Goal: Check status

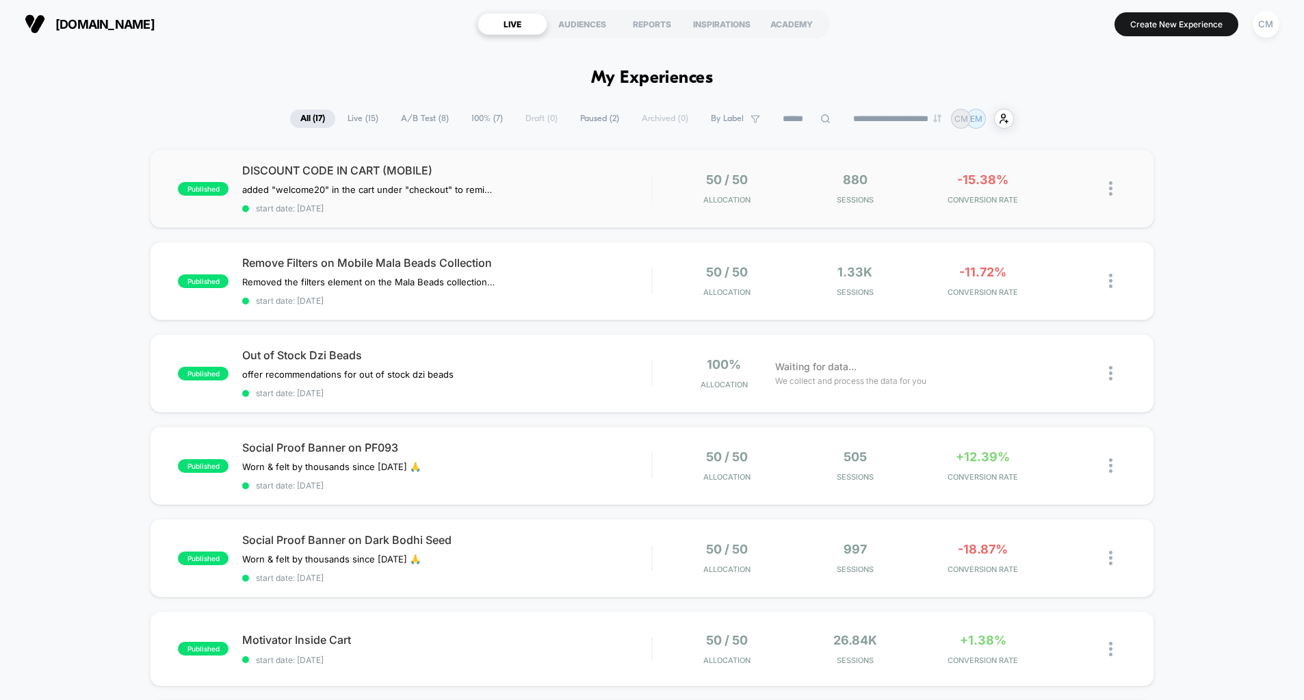
click at [1111, 190] on img at bounding box center [1110, 188] width 3 height 14
click at [653, 192] on div "50 / 50 Allocation 880 Sessions -15.38% CONVERSION RATE" at bounding box center [889, 188] width 473 height 32
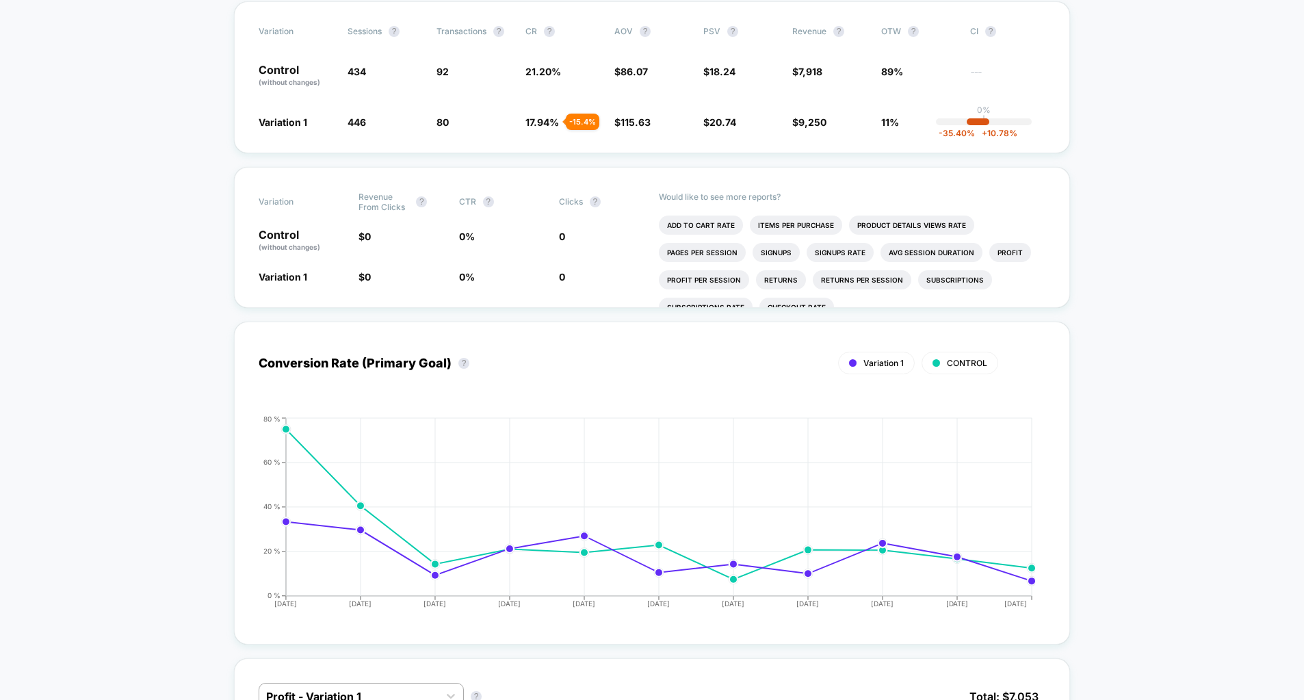
scroll to position [295, 0]
click at [606, 375] on div "Conversion Rate (Primary Goal) ? Variation 1 CONTROL Hide" at bounding box center [652, 364] width 787 height 34
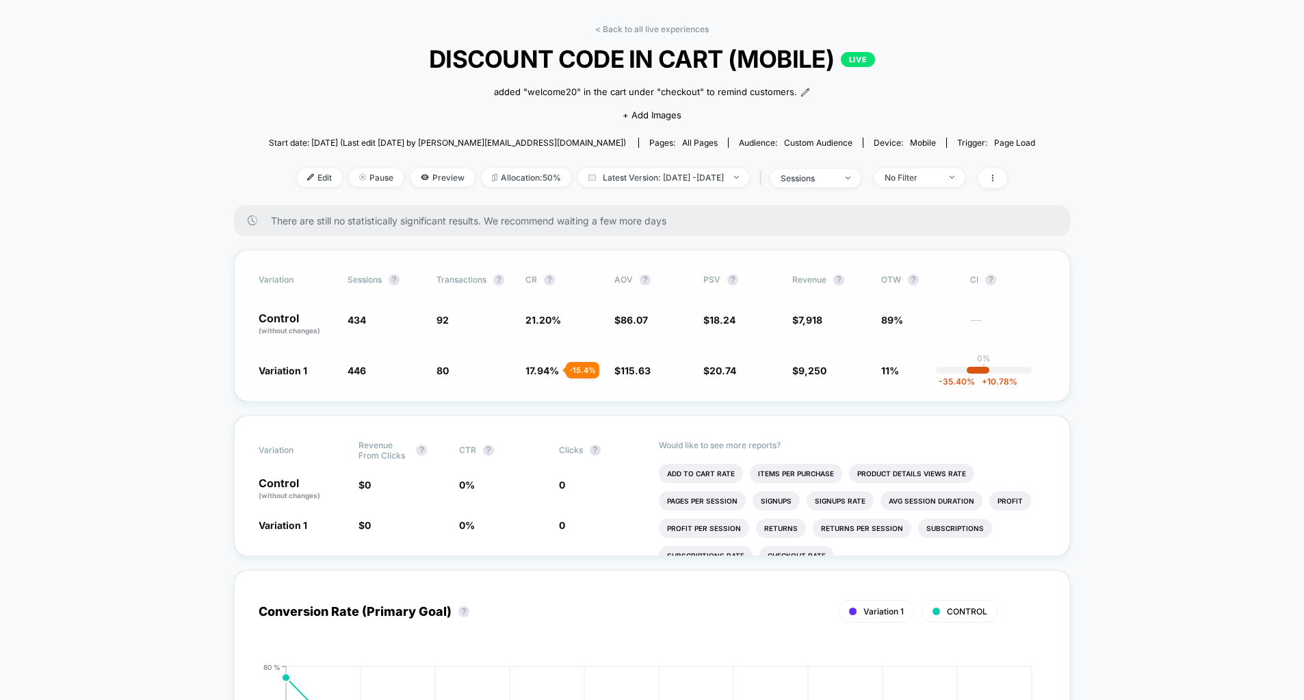
scroll to position [28, 0]
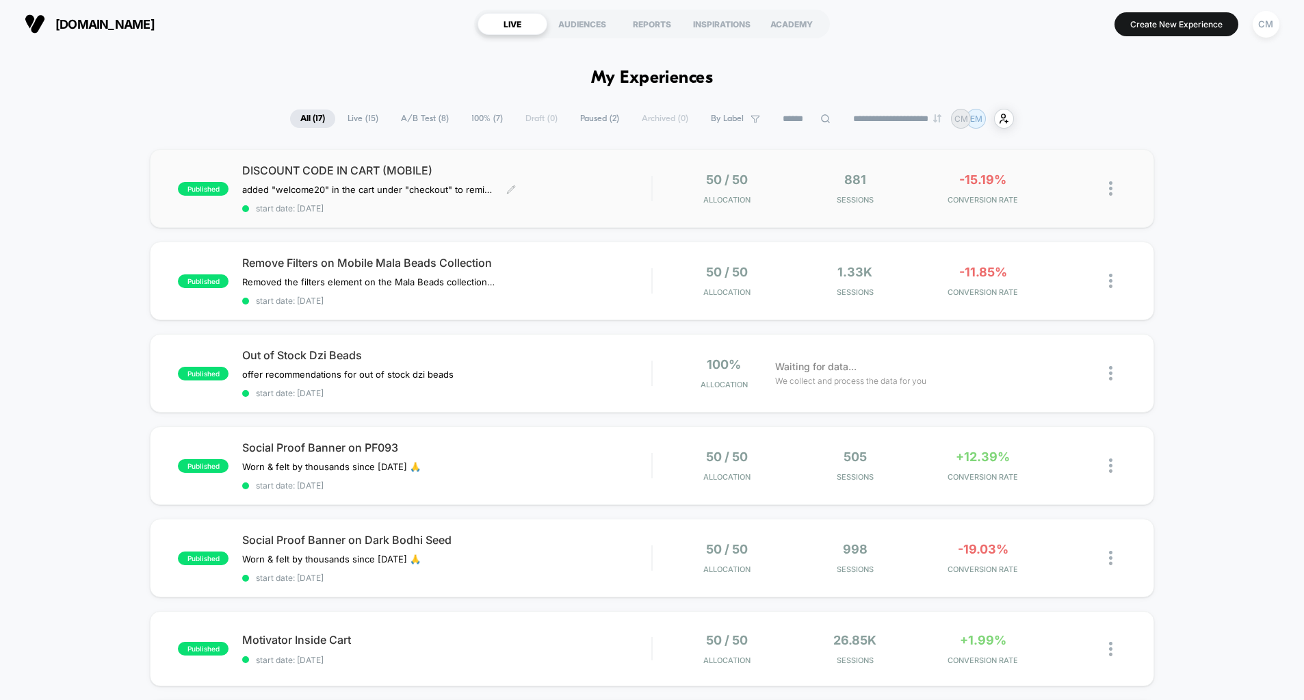
click at [608, 195] on div "DISCOUNT CODE IN CART (MOBILE) added "welcome20" in the cart under "checkout" t…" at bounding box center [446, 189] width 409 height 50
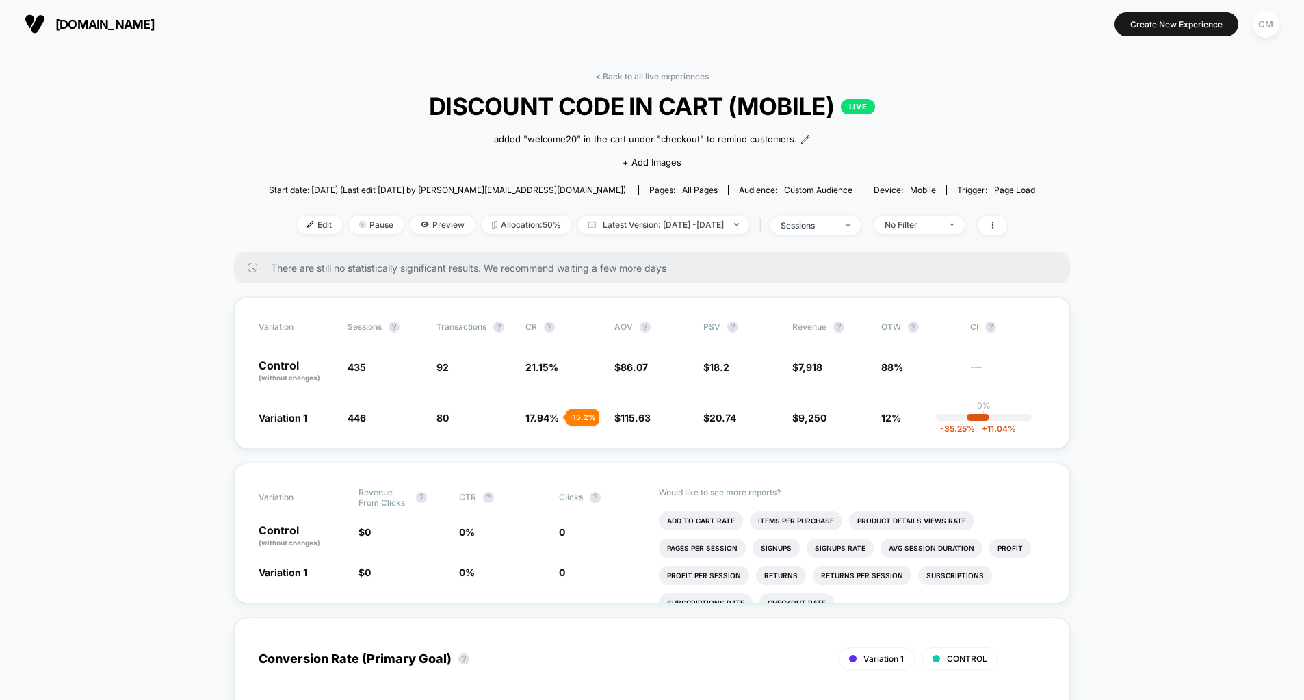
drag, startPoint x: 235, startPoint y: 30, endPoint x: 216, endPoint y: 19, distance: 22.1
click at [235, 30] on section "[DOMAIN_NAME]" at bounding box center [228, 24] width 414 height 34
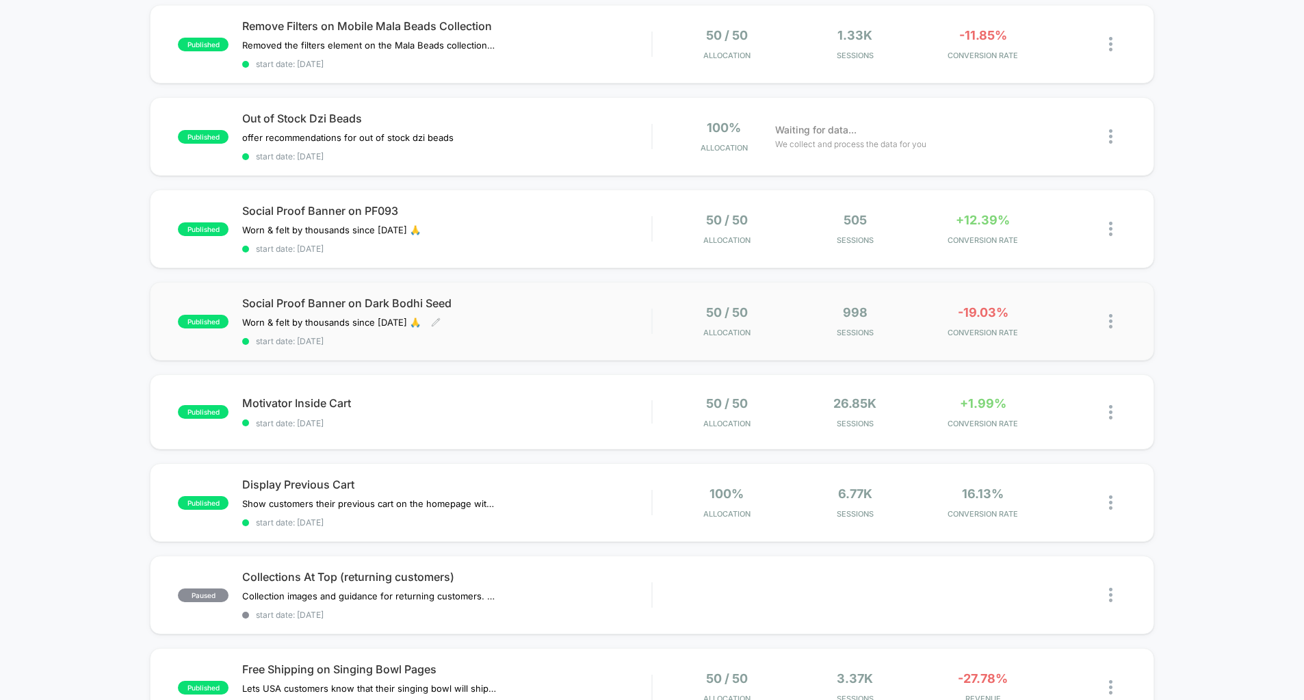
click at [640, 314] on div "Social Proof Banner on Dark Bodhi Seed Worn & felt by thousands since [DATE] 🙏 …" at bounding box center [446, 321] width 409 height 50
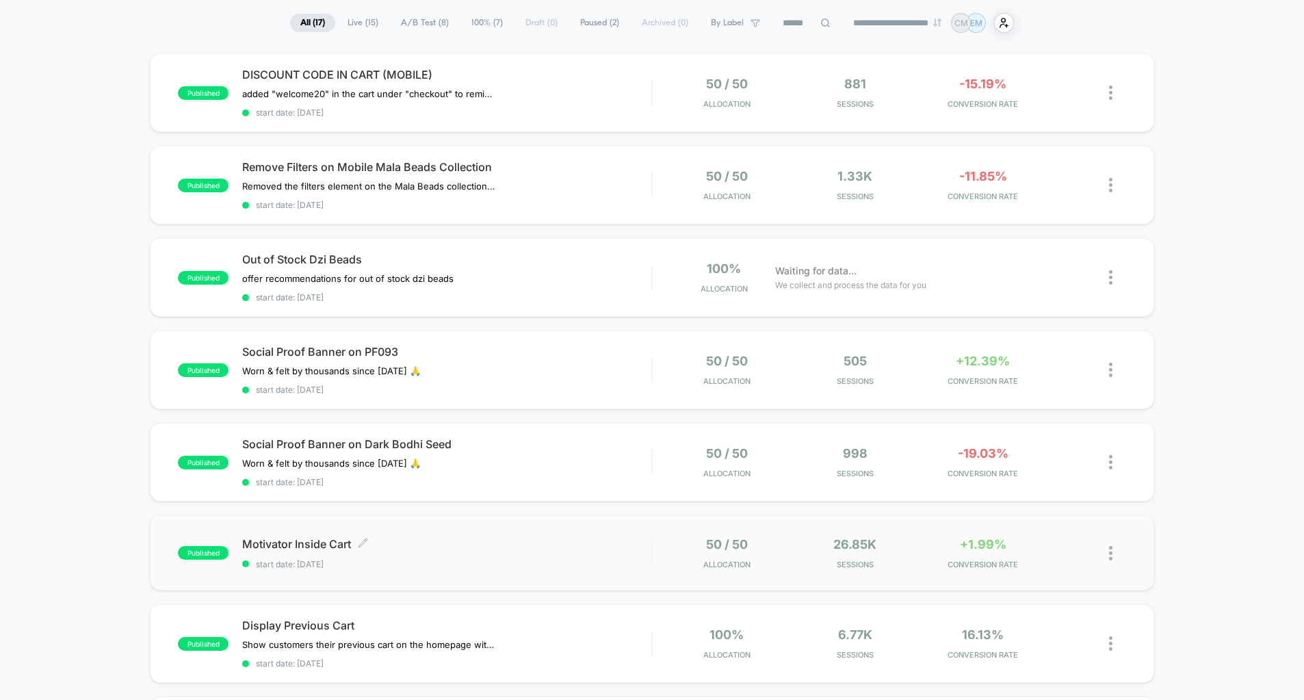
scroll to position [98, 0]
click at [528, 559] on span "start date: [DATE]" at bounding box center [446, 562] width 409 height 10
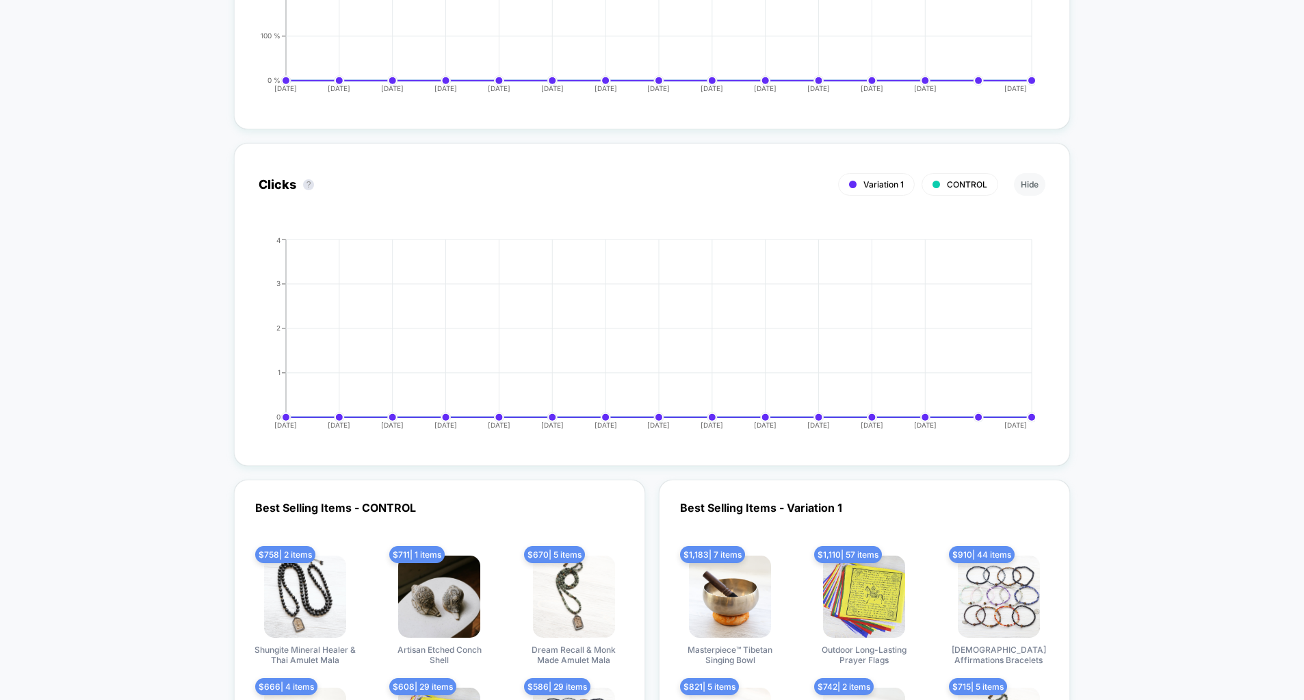
scroll to position [2677, 0]
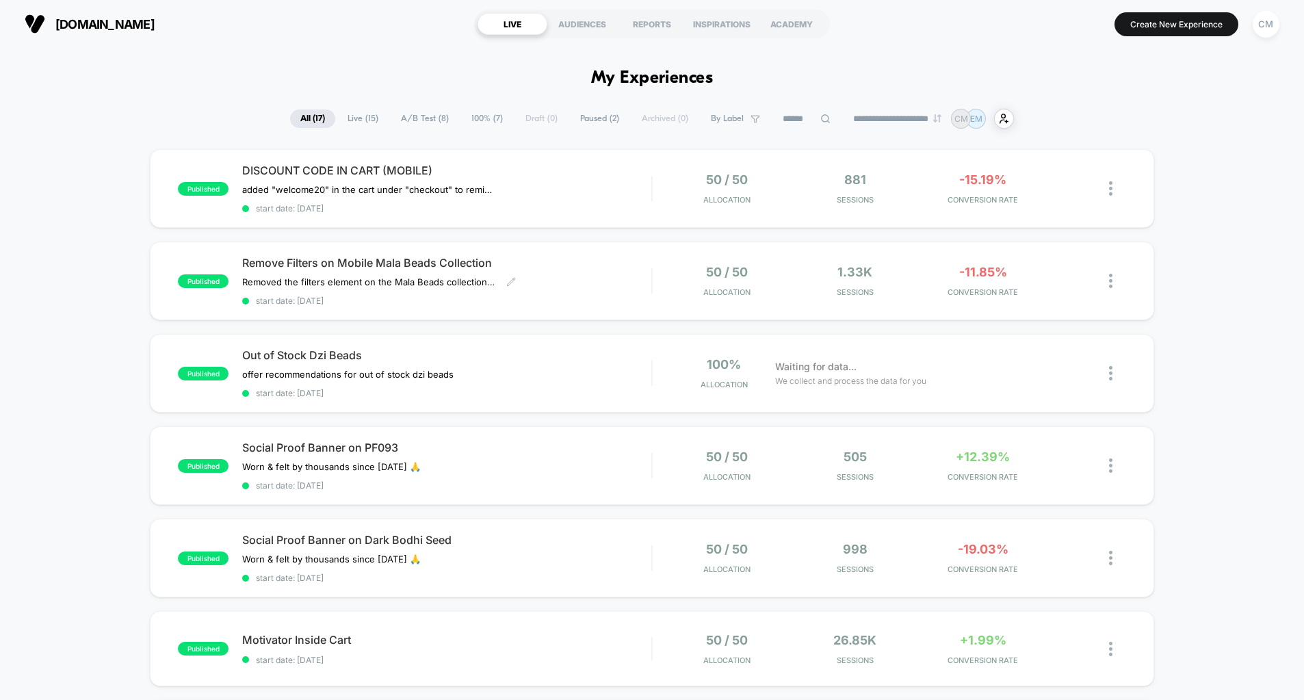
click at [571, 265] on span "Remove Filters on Mobile Mala Beads Collection" at bounding box center [446, 263] width 409 height 14
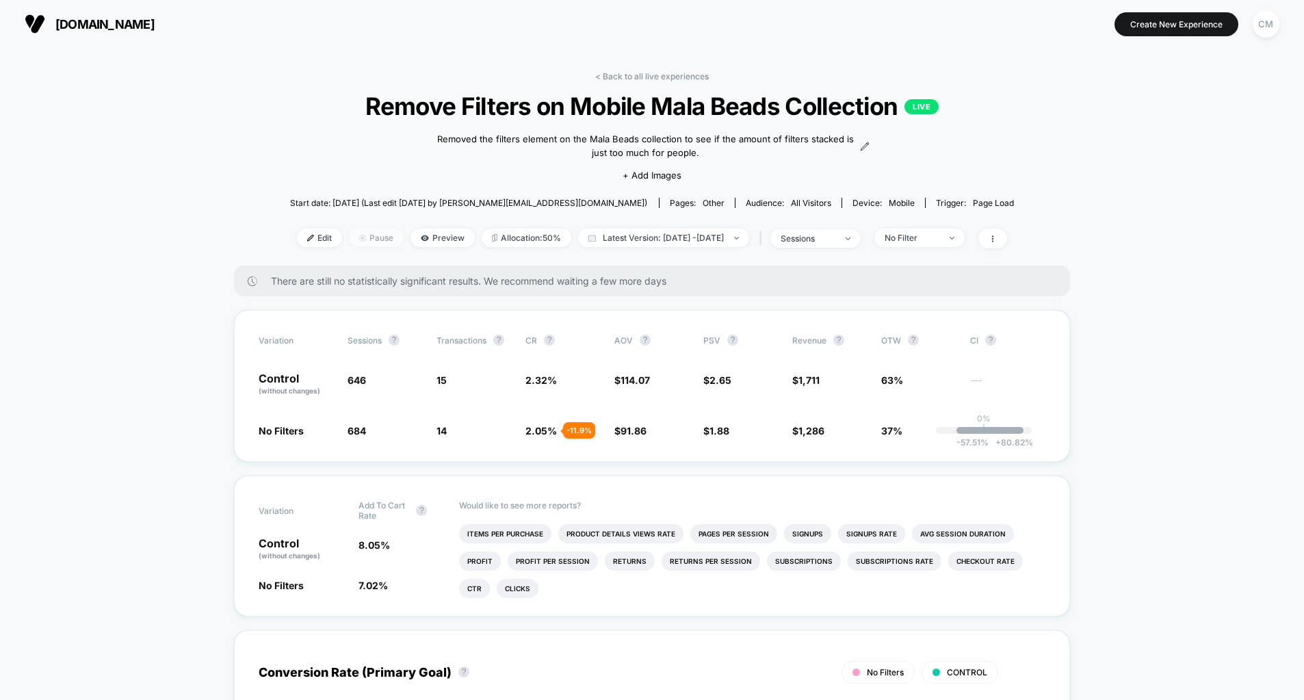
click at [360, 236] on span "Pause" at bounding box center [376, 238] width 55 height 18
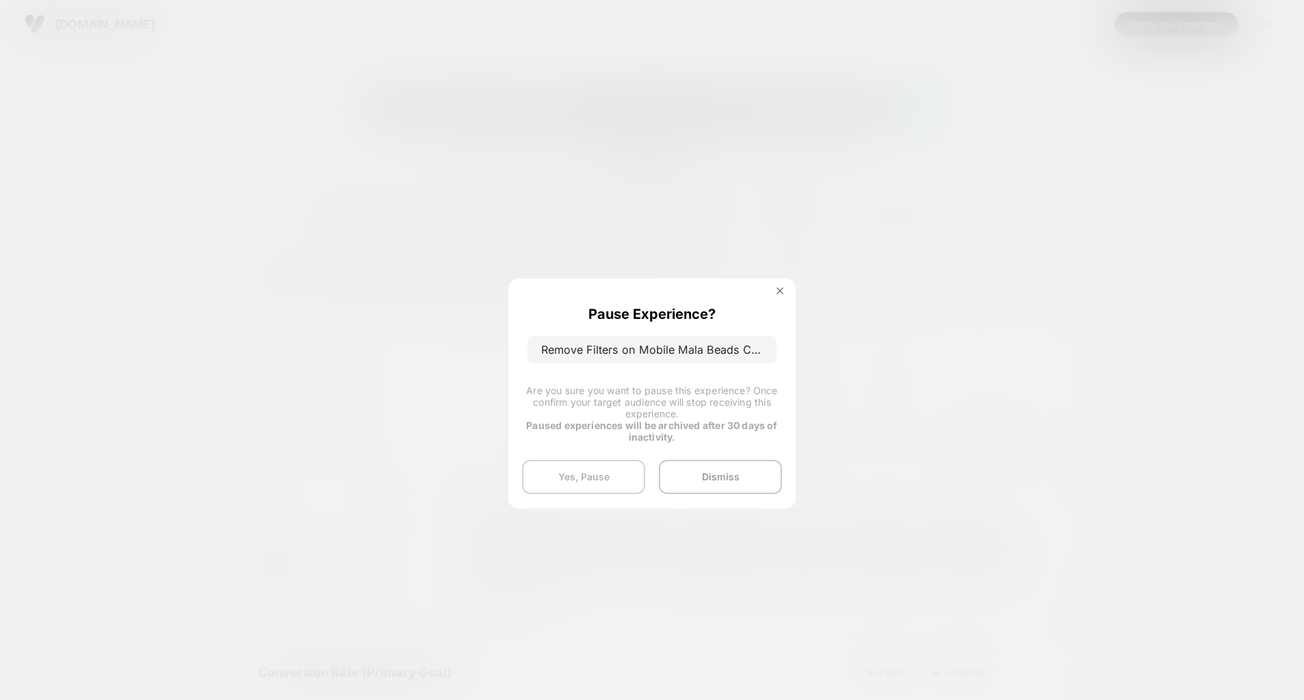
click at [603, 480] on button "Yes, Pause" at bounding box center [583, 477] width 123 height 34
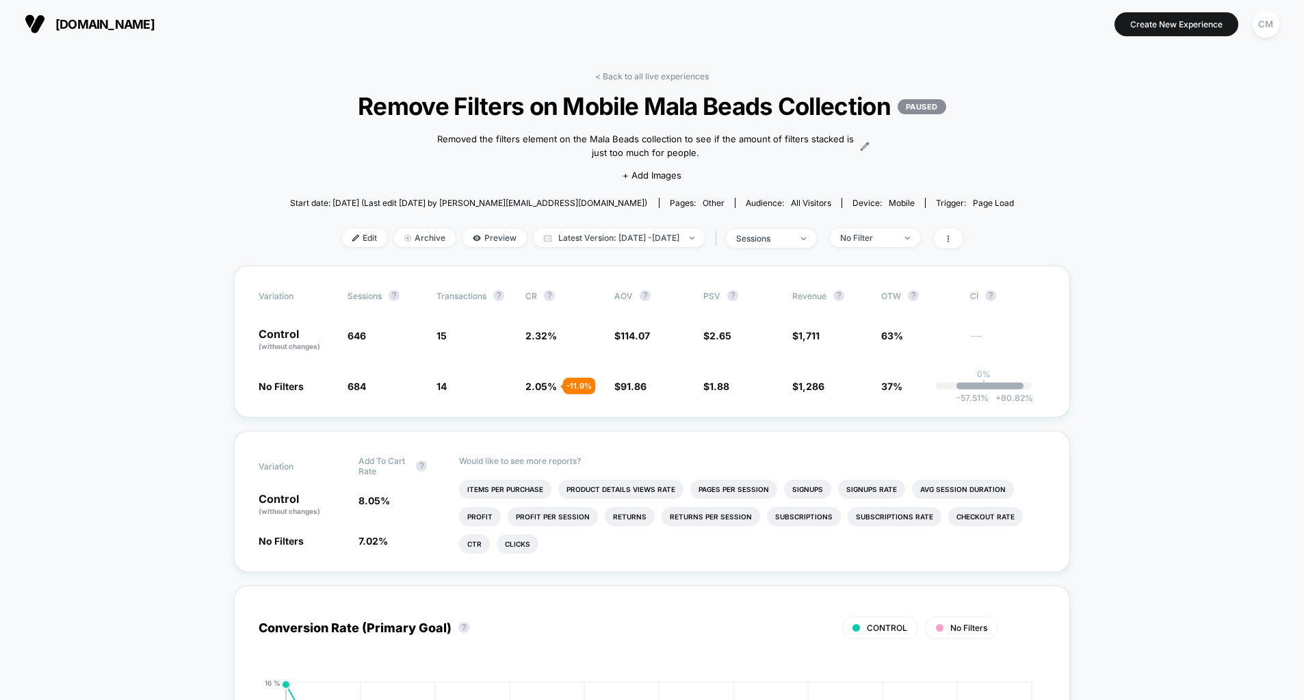
drag, startPoint x: 1120, startPoint y: 134, endPoint x: 1111, endPoint y: 132, distance: 9.1
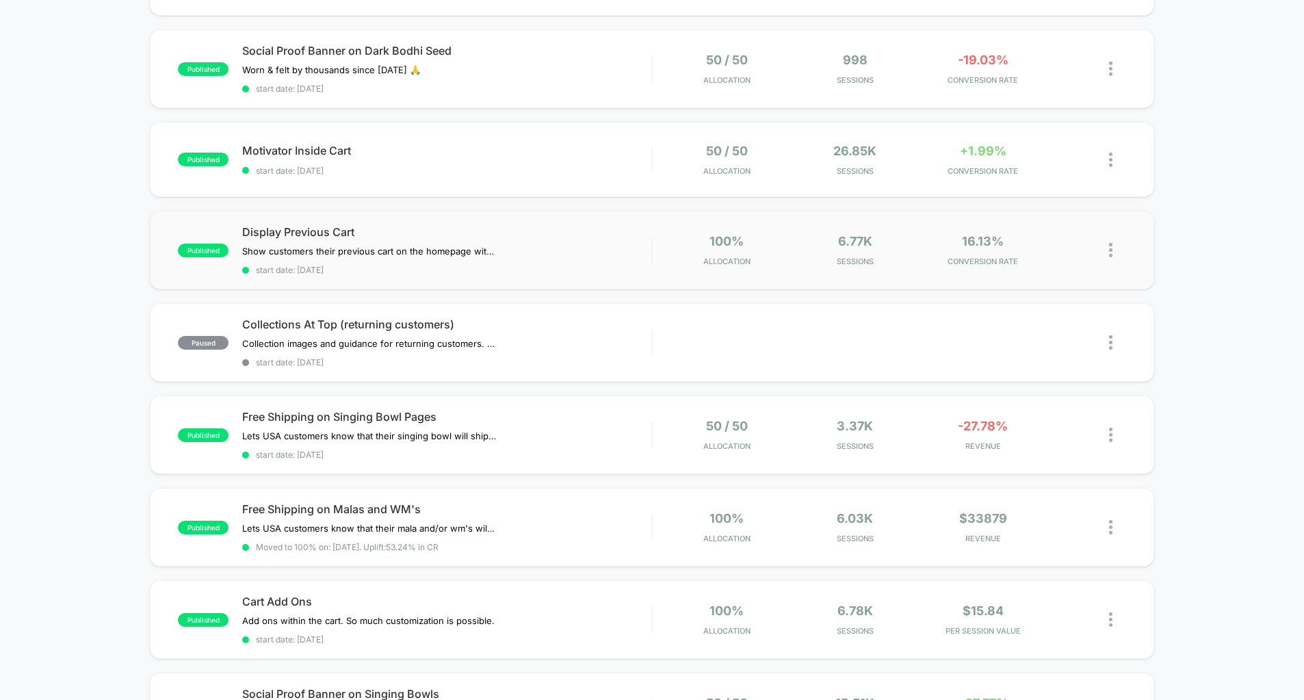
scroll to position [504, 0]
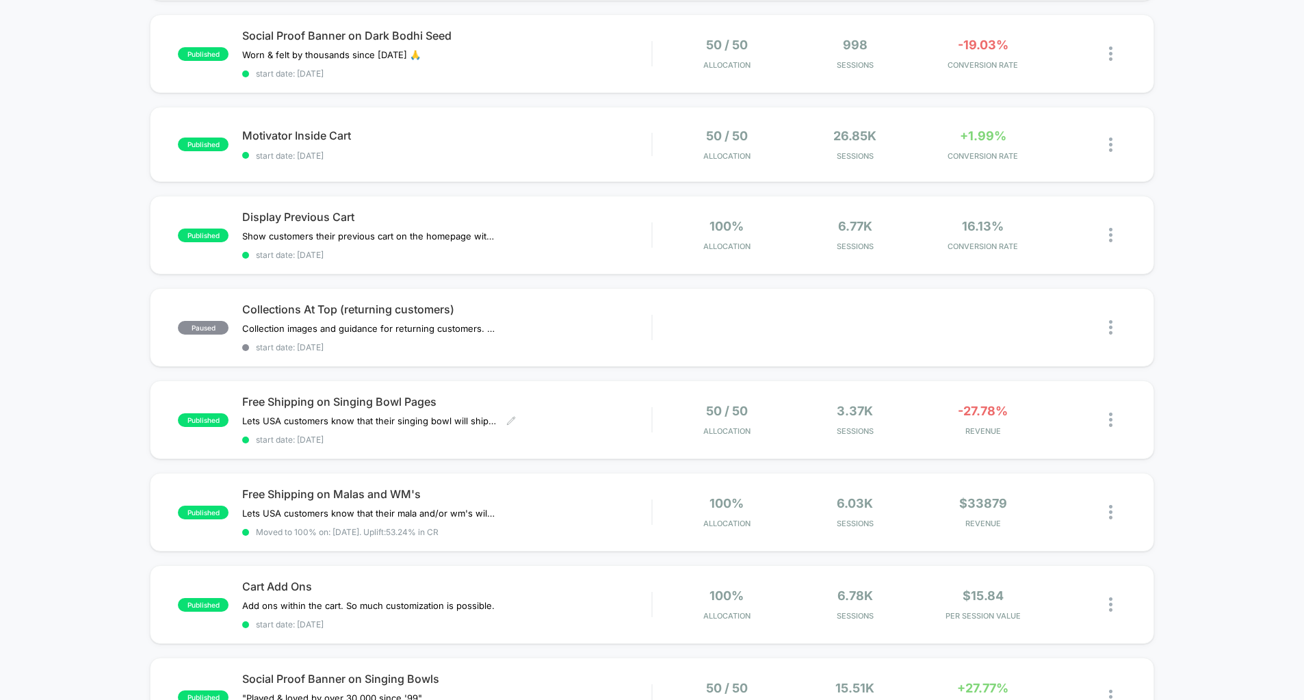
click at [648, 424] on div "Free Shipping on Singing Bowl Pages Lets USA customers know that their singing﻿…" at bounding box center [446, 420] width 409 height 50
